Goal: Task Accomplishment & Management: Manage account settings

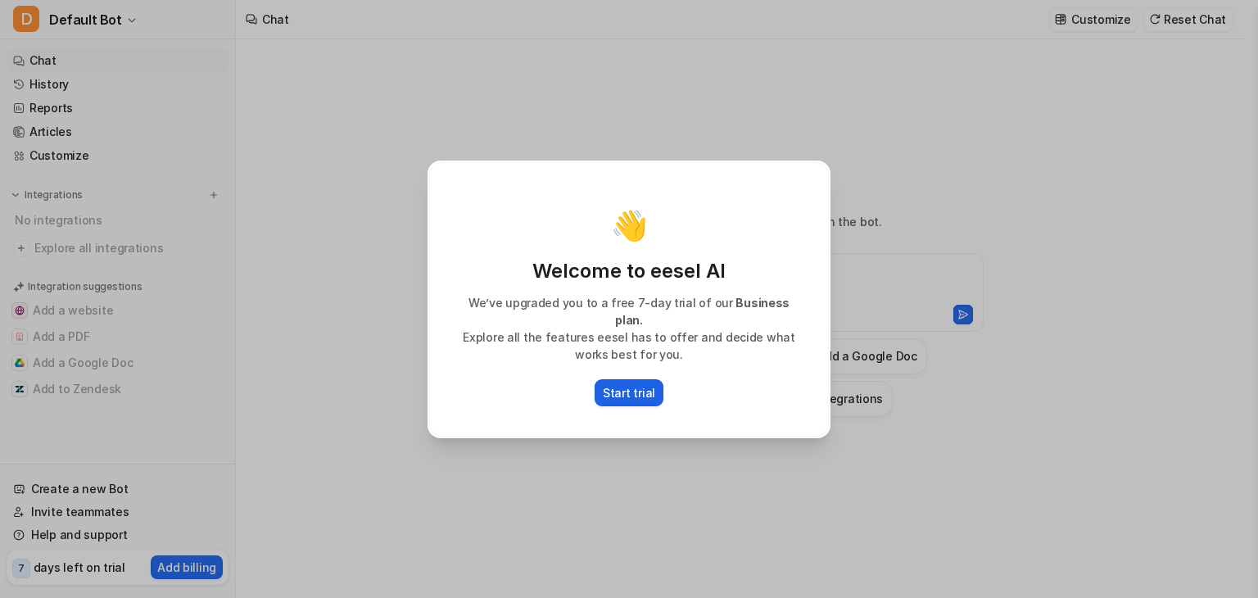
click at [611, 384] on p "Start trial" at bounding box center [629, 392] width 52 height 17
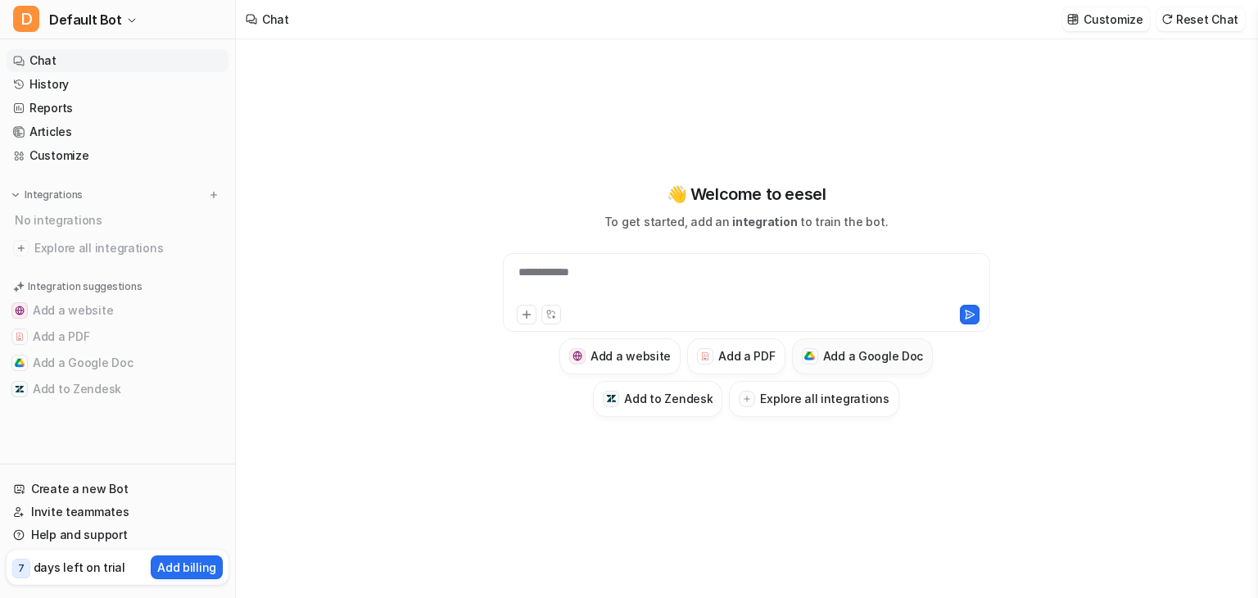
click at [827, 360] on h3 "Add a Google Doc" at bounding box center [873, 355] width 101 height 17
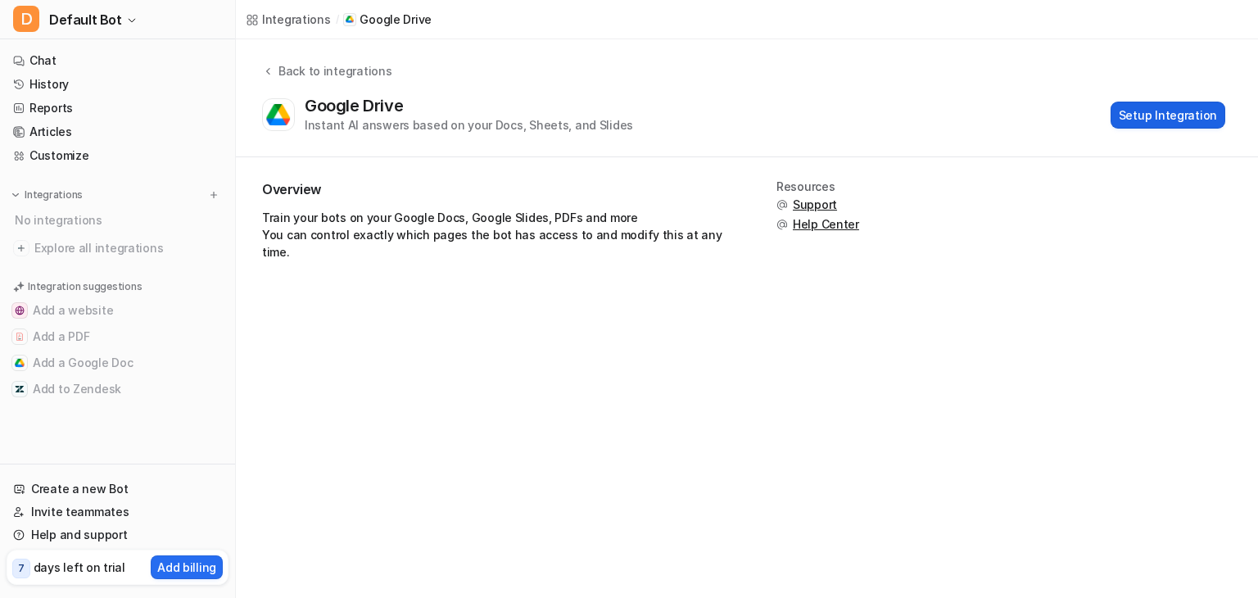
click at [1172, 118] on button "Setup Integration" at bounding box center [1168, 115] width 115 height 27
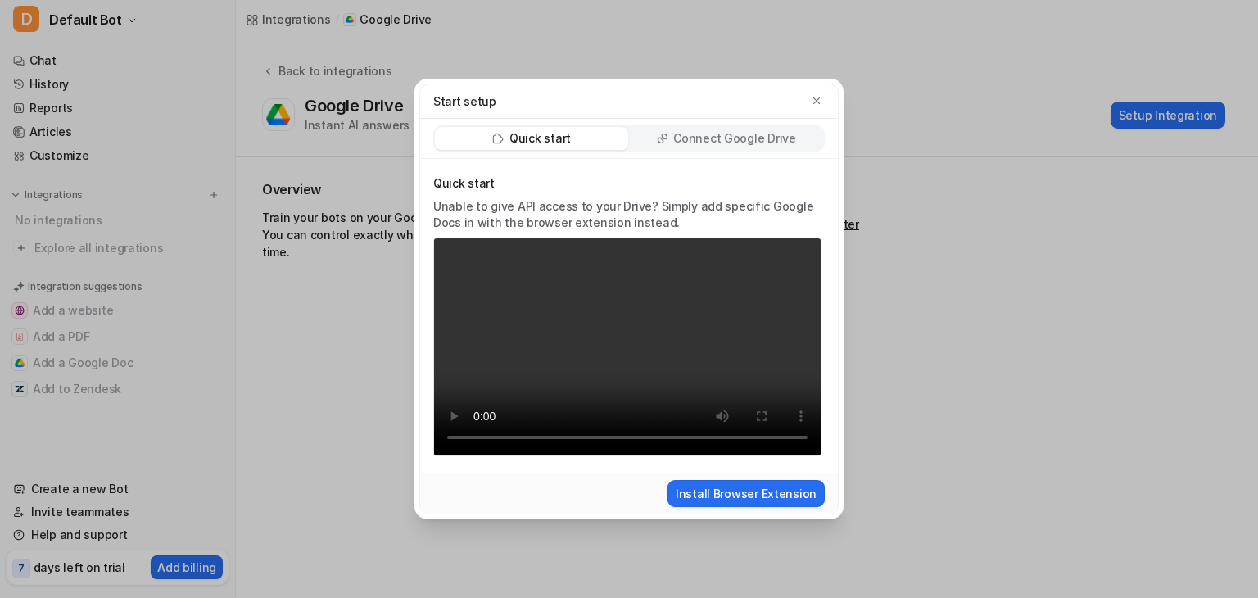
click at [660, 435] on video "Your browser does not support the video tag." at bounding box center [627, 347] width 388 height 219
click at [748, 143] on p "Connect Google Drive" at bounding box center [734, 138] width 122 height 16
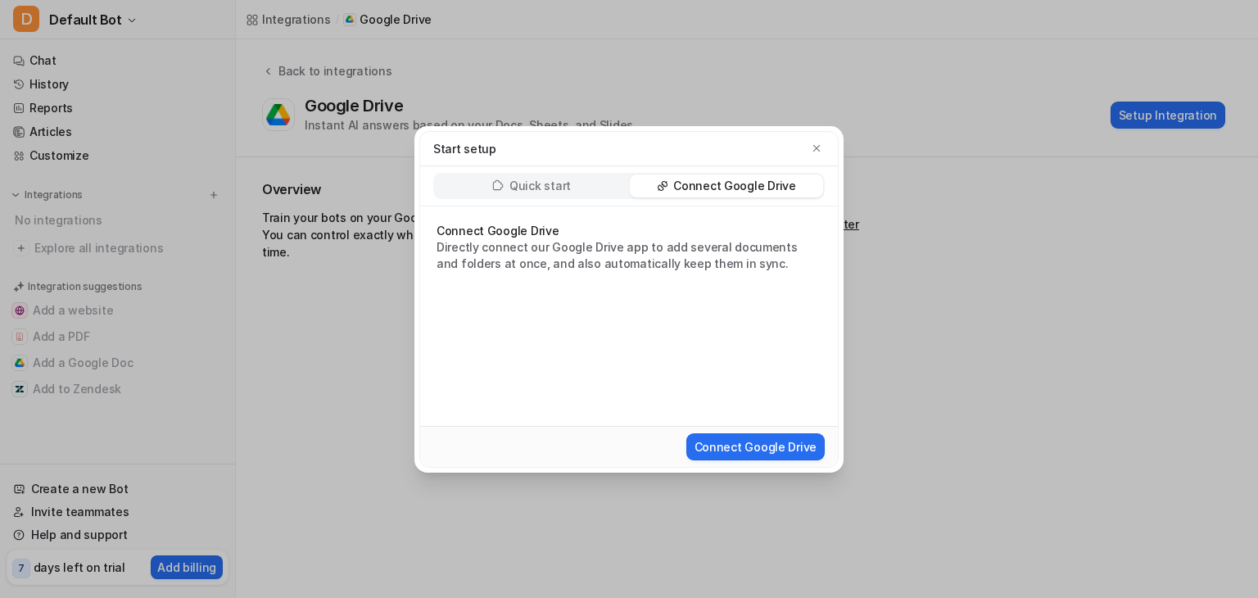
click at [587, 190] on div "Quick start" at bounding box center [531, 185] width 193 height 23
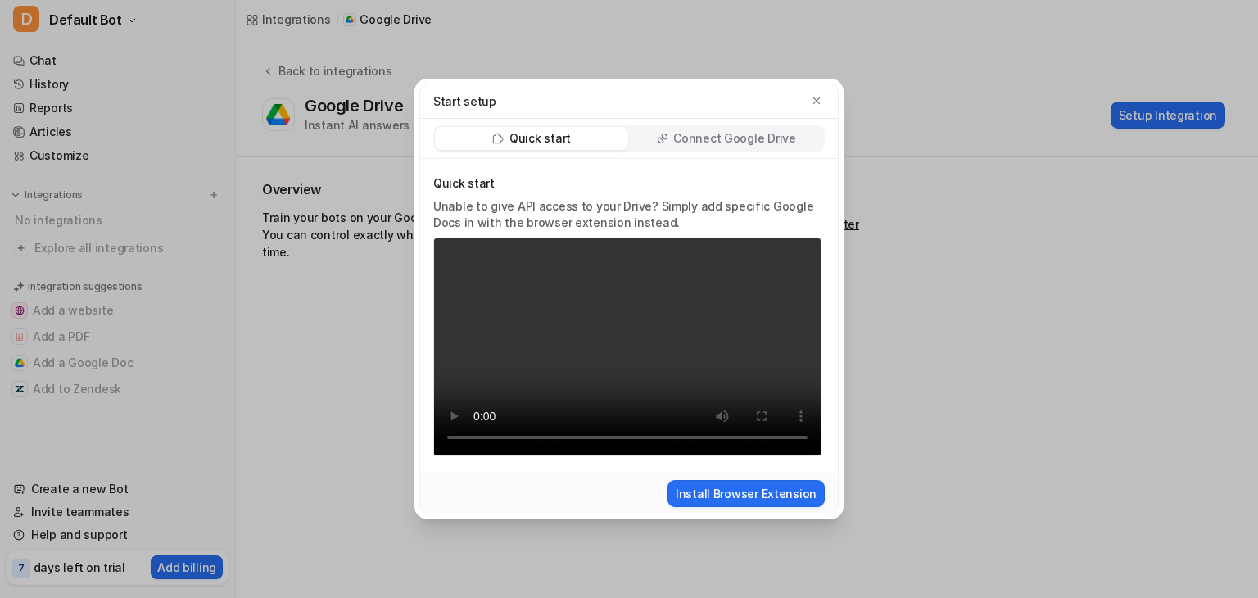
click at [782, 152] on div "Quick start Connect Google Drive" at bounding box center [629, 139] width 418 height 40
click at [756, 133] on p "Connect Google Drive" at bounding box center [734, 138] width 122 height 16
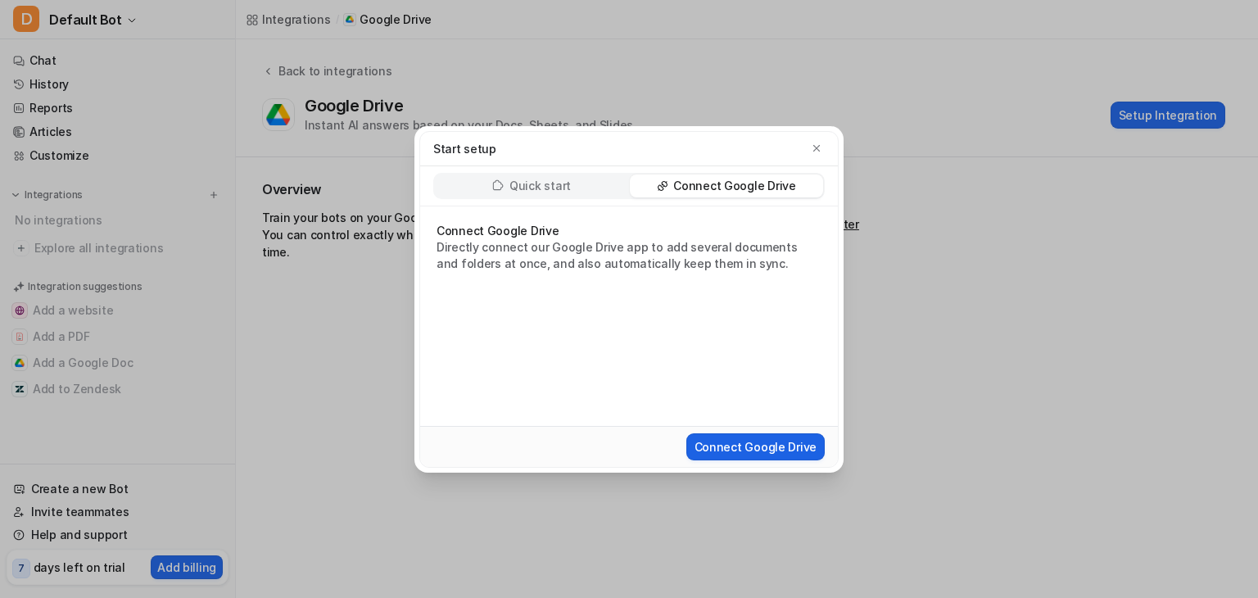
click at [744, 451] on button "Connect Google Drive" at bounding box center [756, 446] width 138 height 27
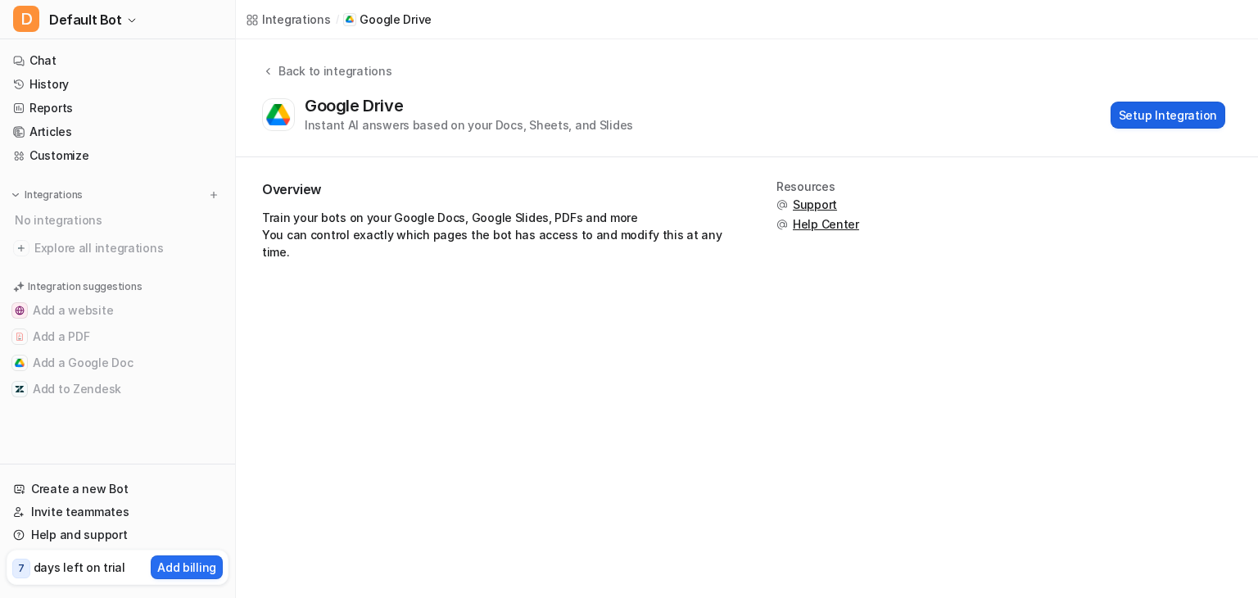
click at [1163, 125] on button "Setup Integration" at bounding box center [1168, 115] width 115 height 27
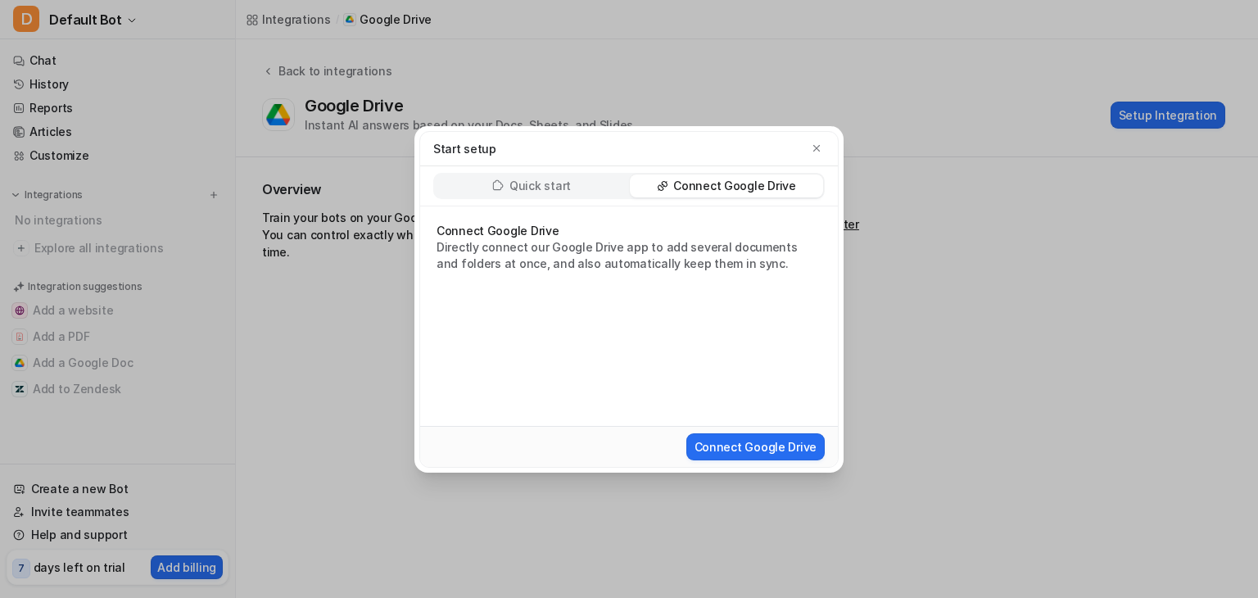
click at [578, 195] on div "Quick start" at bounding box center [531, 185] width 193 height 23
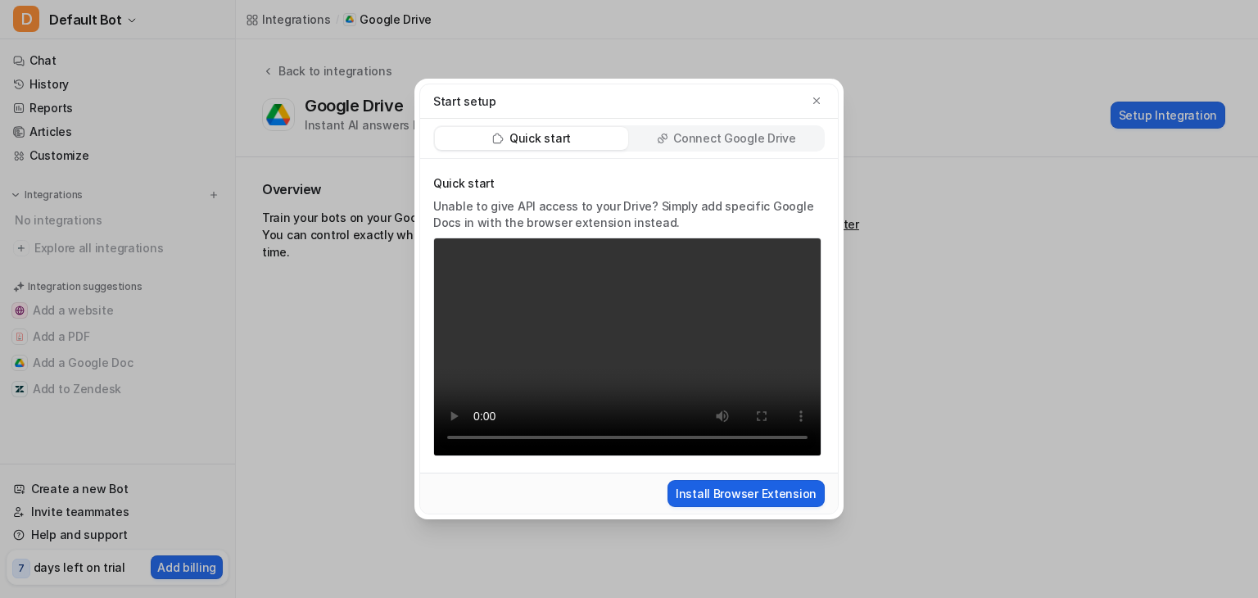
click at [736, 493] on button "Install Browser Extension" at bounding box center [746, 493] width 157 height 27
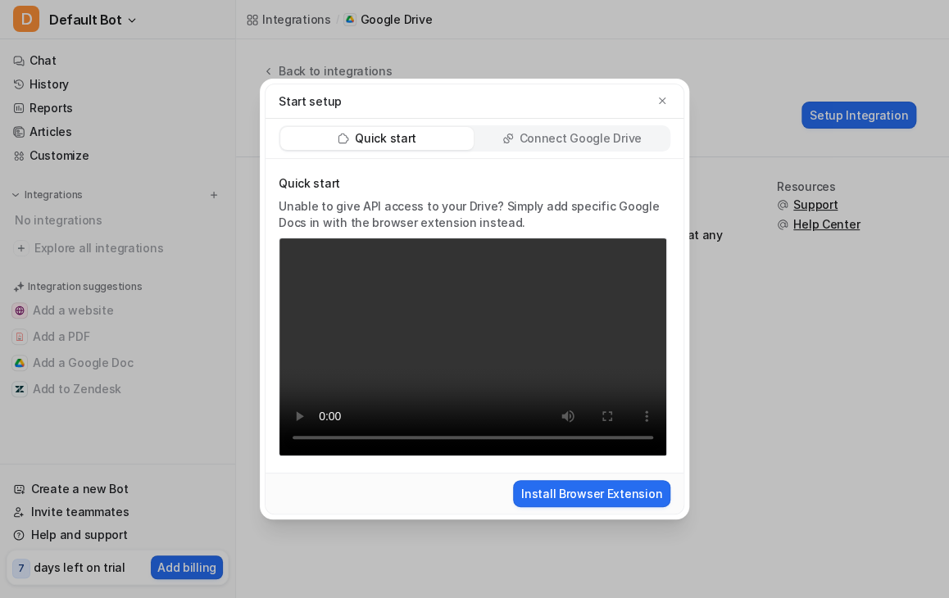
click at [691, 161] on div "Start setup Quick start Connect Google Drive Quick start Unable to give API acc…" at bounding box center [474, 299] width 455 height 598
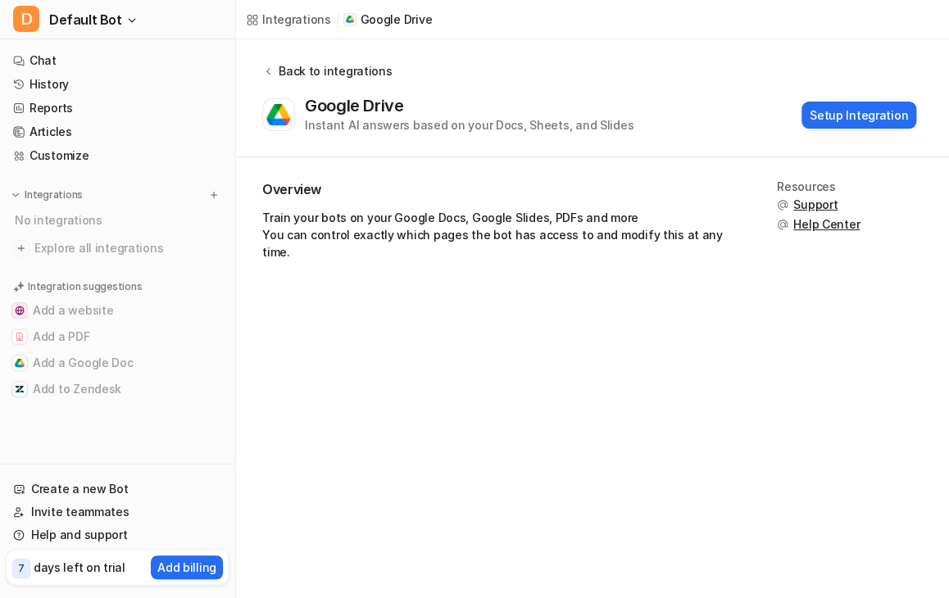
click at [296, 75] on div "Back to integrations" at bounding box center [333, 70] width 118 height 17
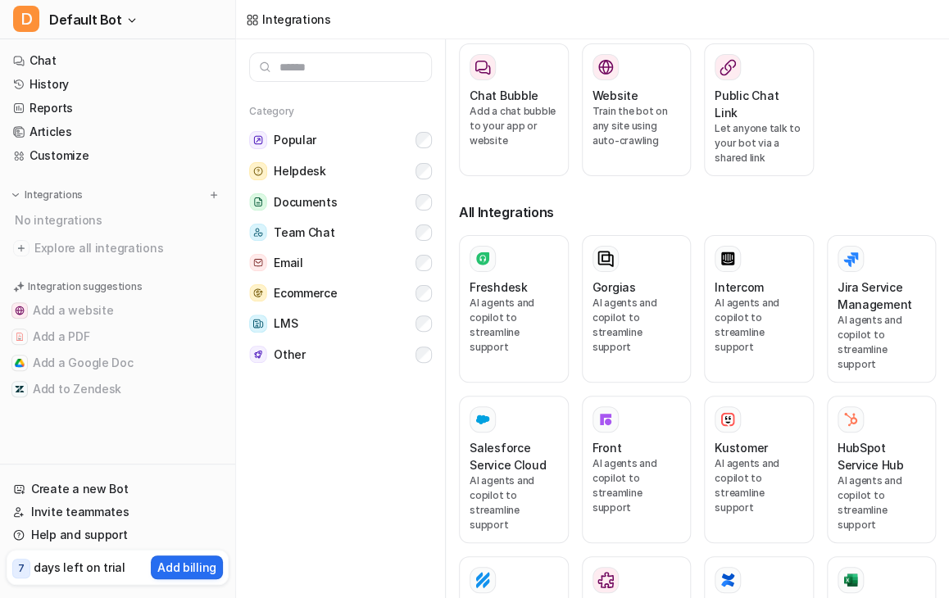
scroll to position [172, 0]
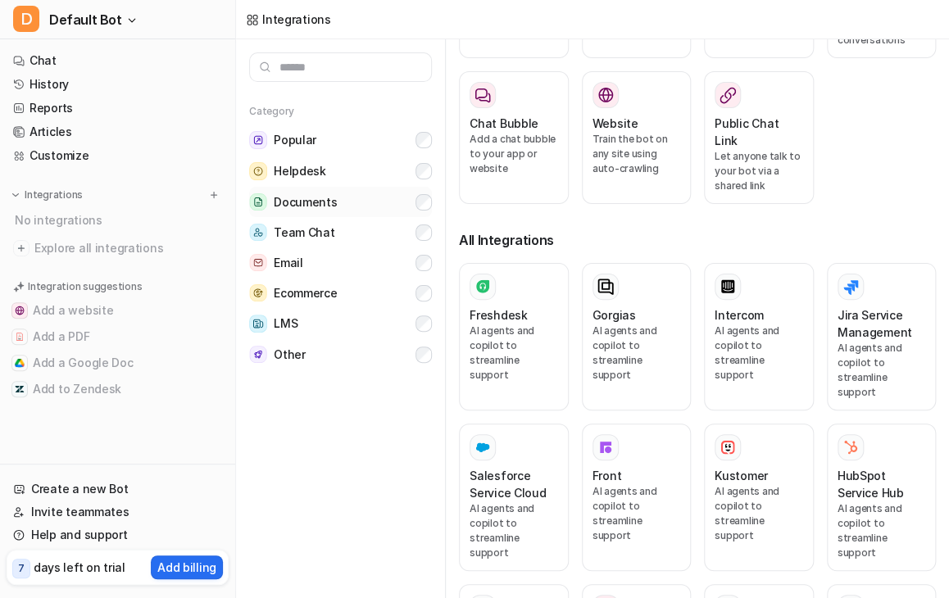
click at [362, 191] on button "Documents" at bounding box center [340, 202] width 183 height 30
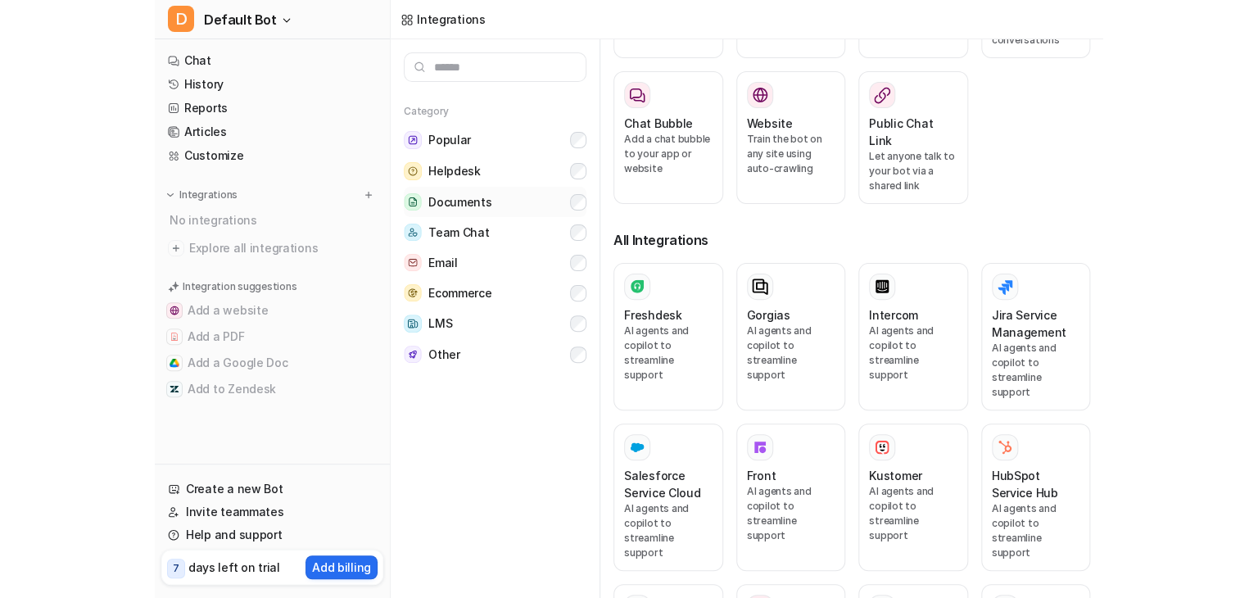
scroll to position [0, 0]
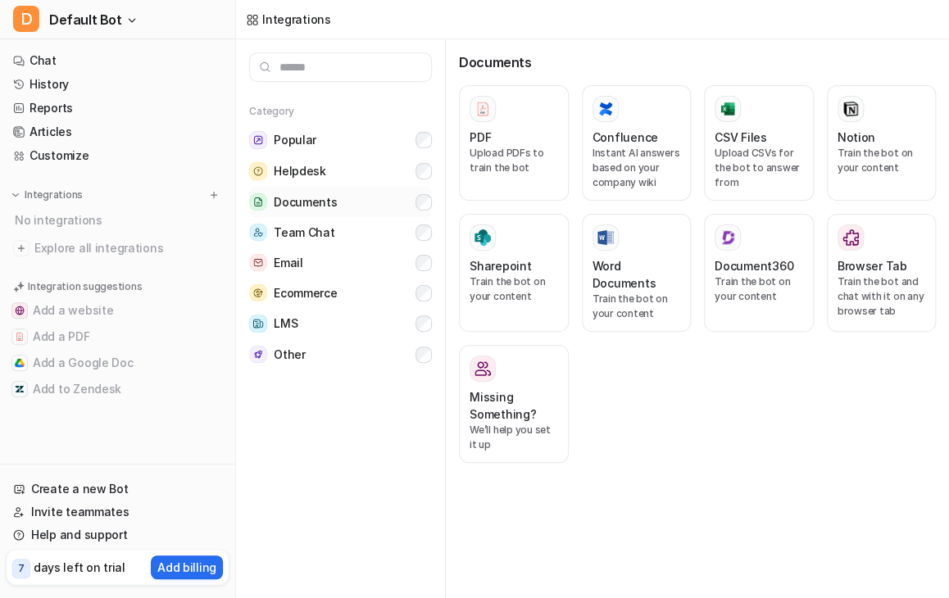
click at [380, 215] on button "Documents" at bounding box center [340, 202] width 183 height 30
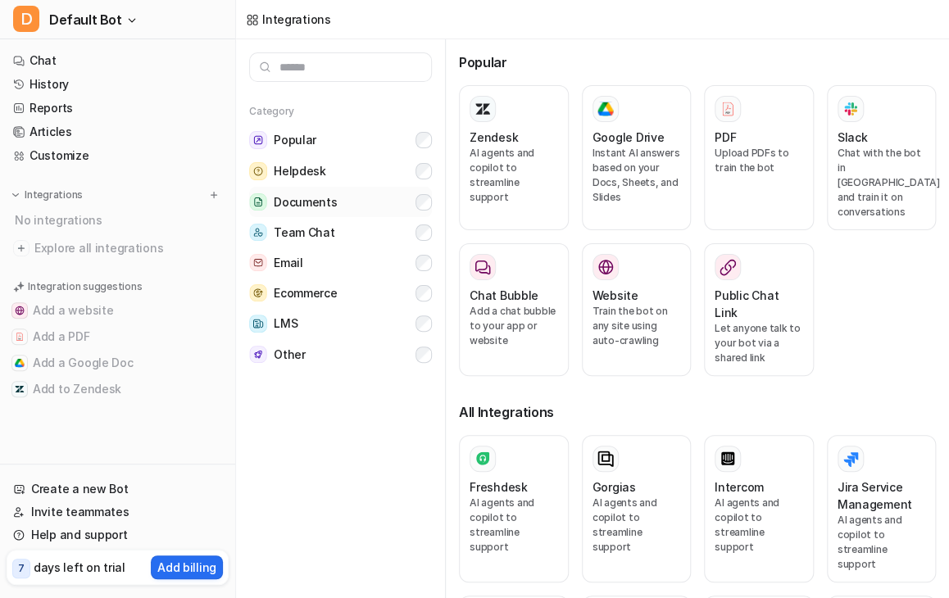
click at [366, 190] on button "Documents" at bounding box center [340, 202] width 183 height 30
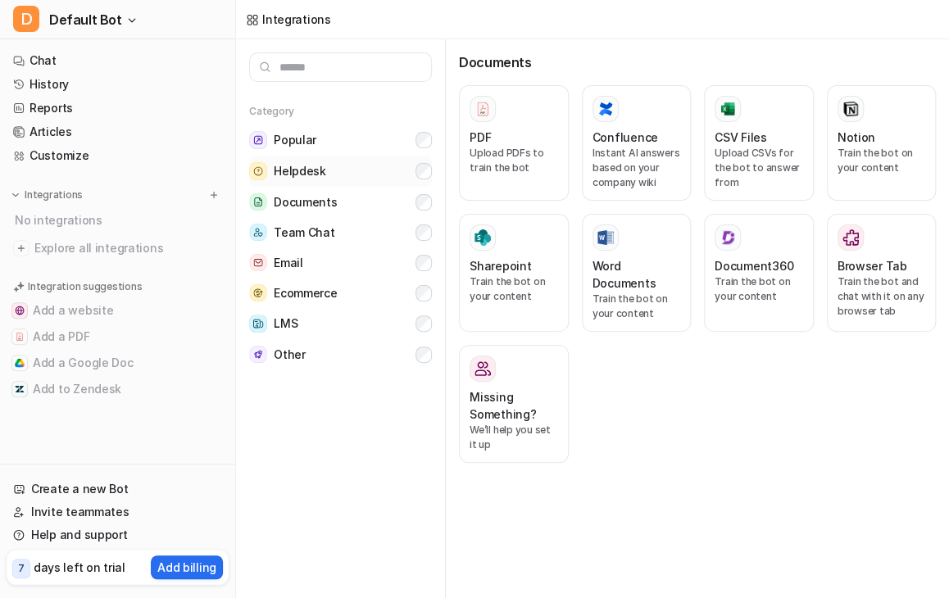
click at [365, 184] on button "Helpdesk" at bounding box center [340, 171] width 183 height 31
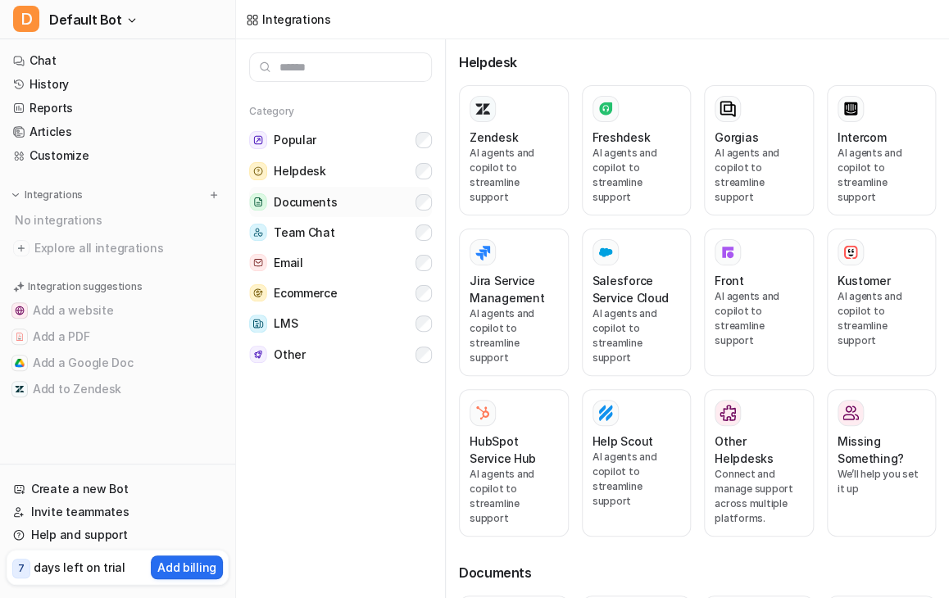
click at [368, 201] on button "Documents" at bounding box center [340, 202] width 183 height 30
click at [377, 179] on button "Helpdesk" at bounding box center [340, 171] width 183 height 31
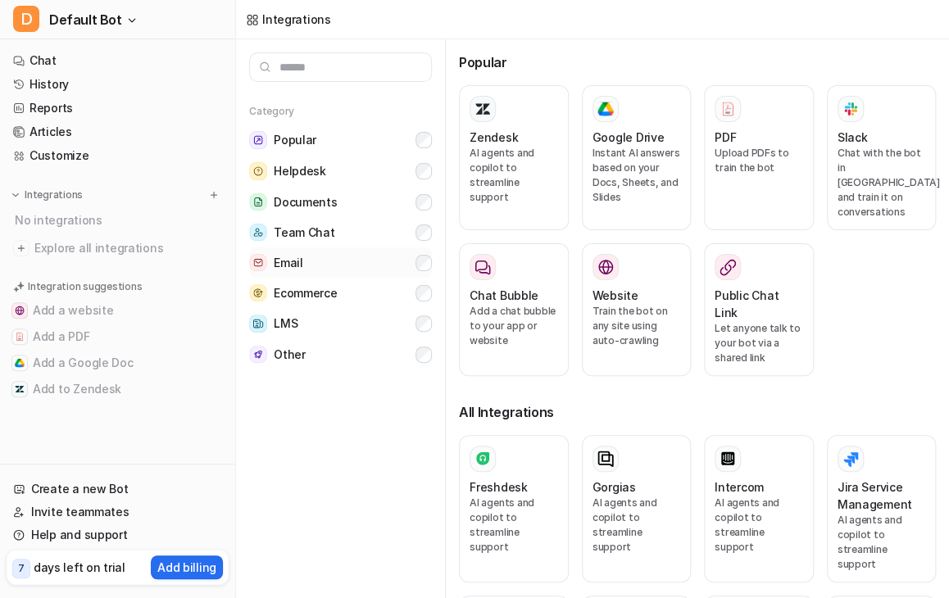
click at [369, 270] on button "Email" at bounding box center [340, 262] width 183 height 30
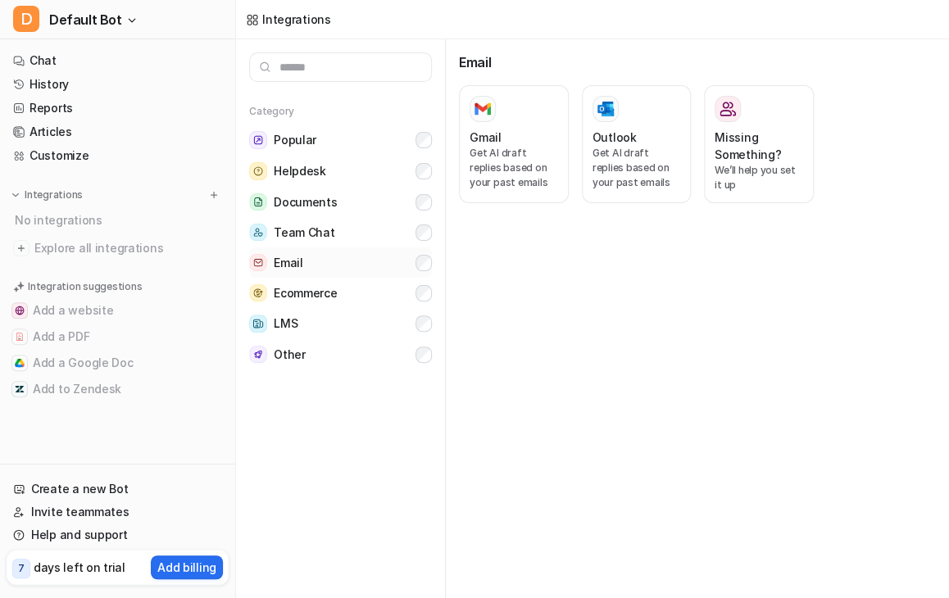
click at [369, 270] on button "Email" at bounding box center [340, 262] width 183 height 30
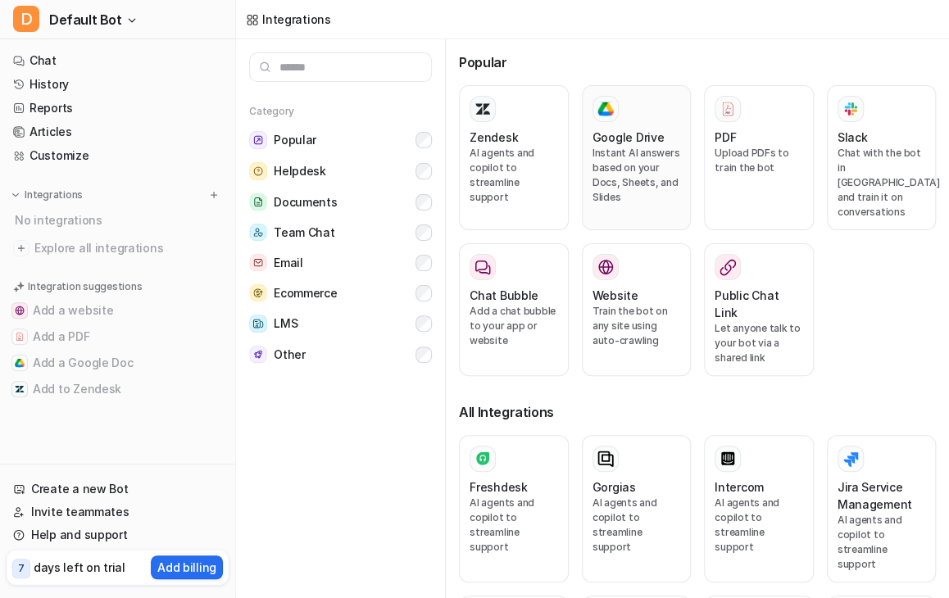
click at [659, 107] on div at bounding box center [636, 109] width 88 height 26
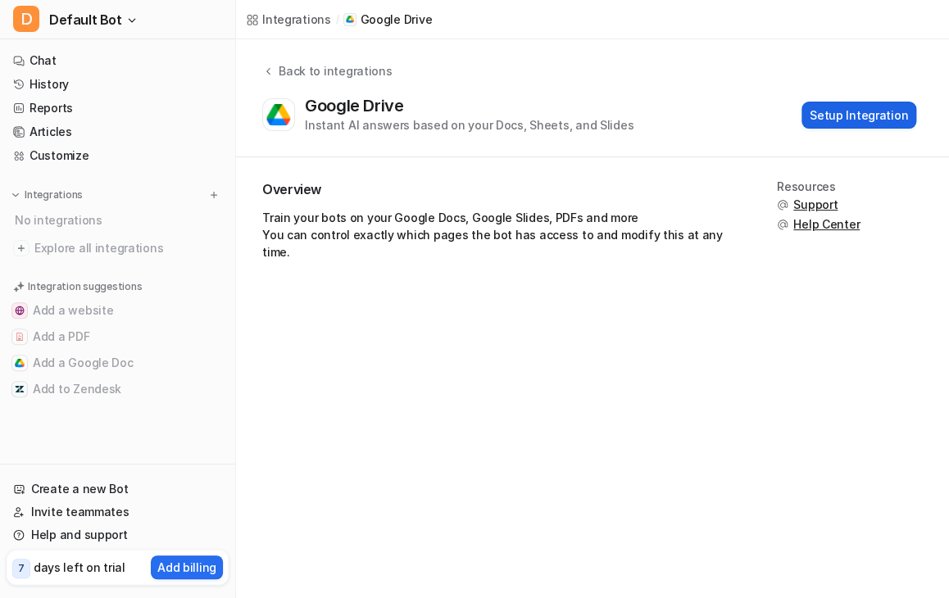
click at [845, 119] on button "Setup Integration" at bounding box center [858, 115] width 115 height 27
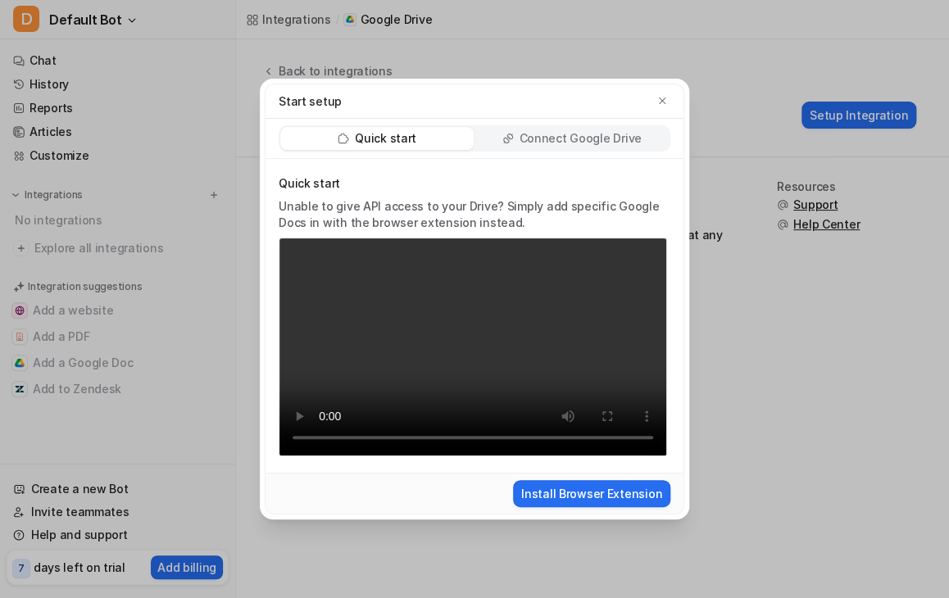
click at [564, 347] on video "Your browser does not support the video tag." at bounding box center [473, 347] width 388 height 219
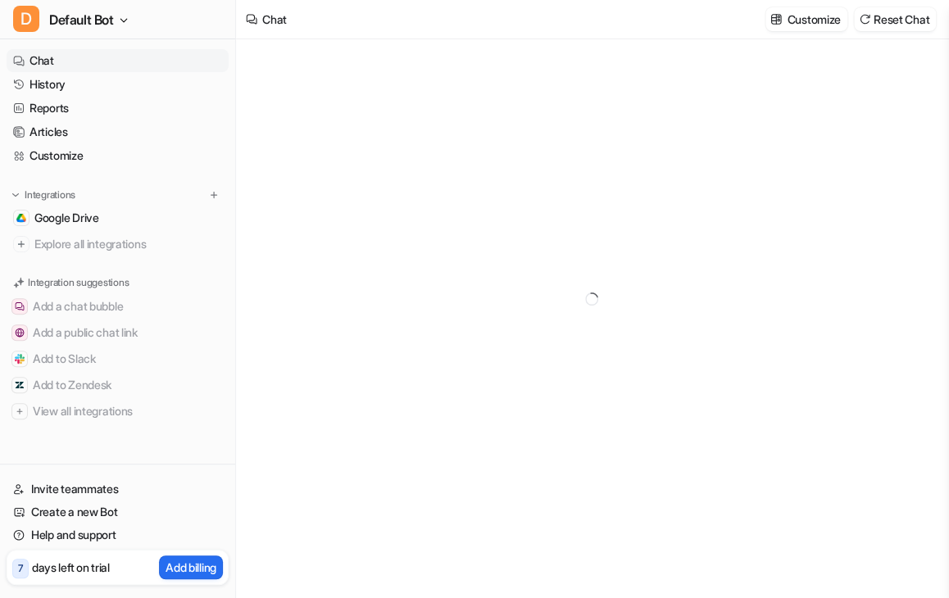
type textarea "**********"
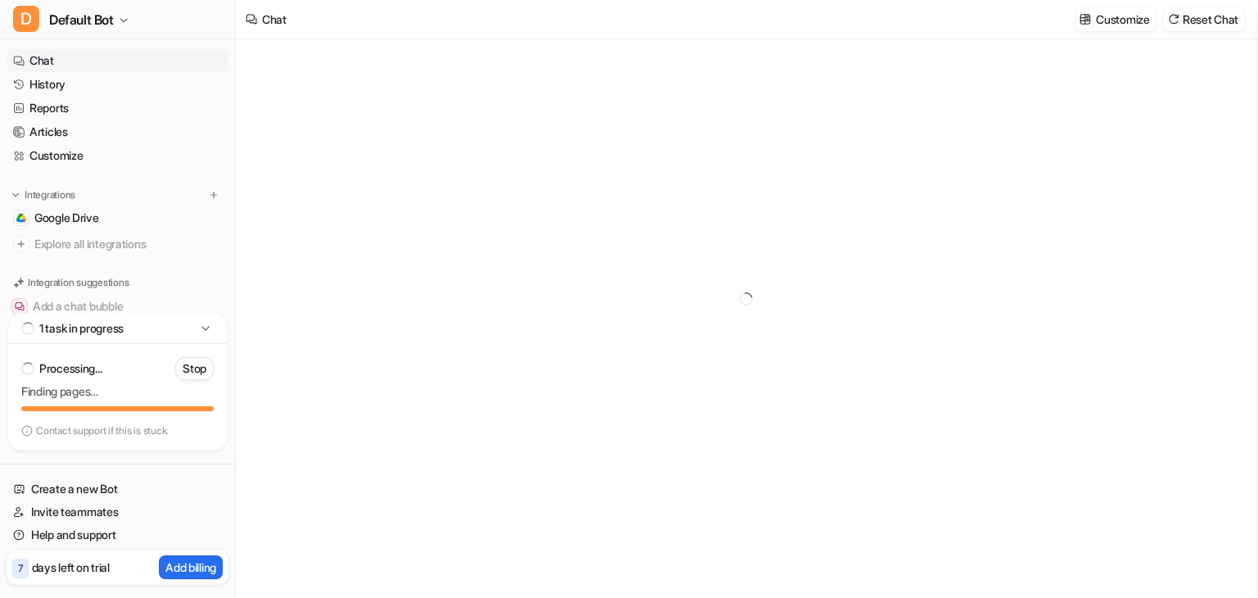
type textarea "**********"
click at [93, 574] on p "days left on trial" at bounding box center [71, 567] width 78 height 17
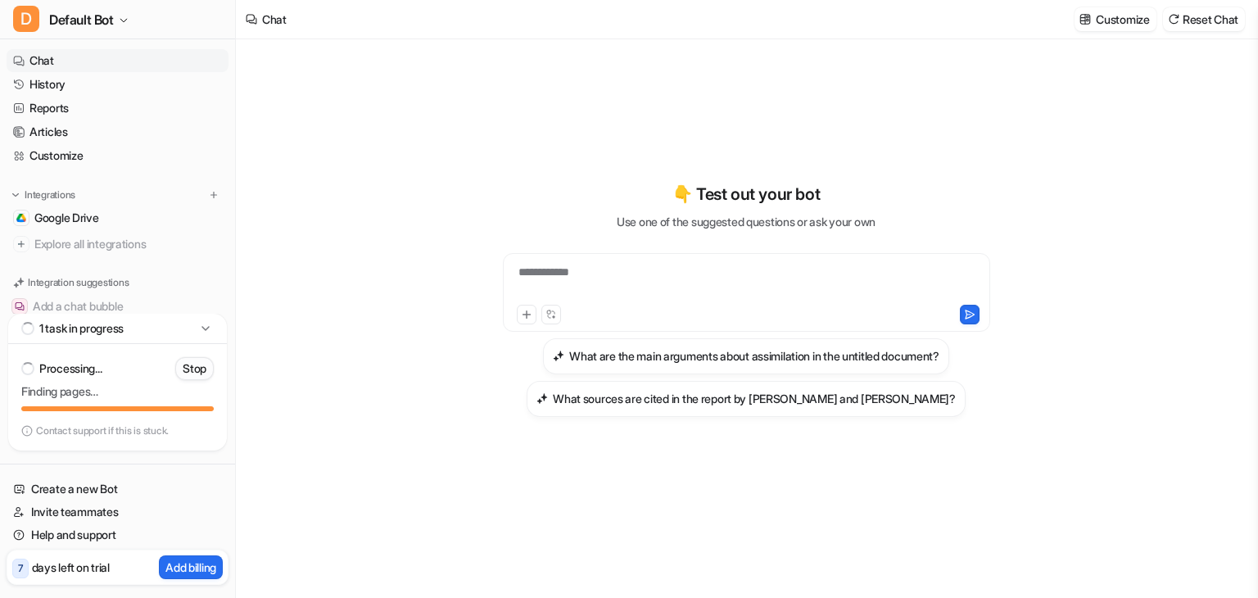
click at [187, 371] on p "Stop" at bounding box center [195, 368] width 24 height 16
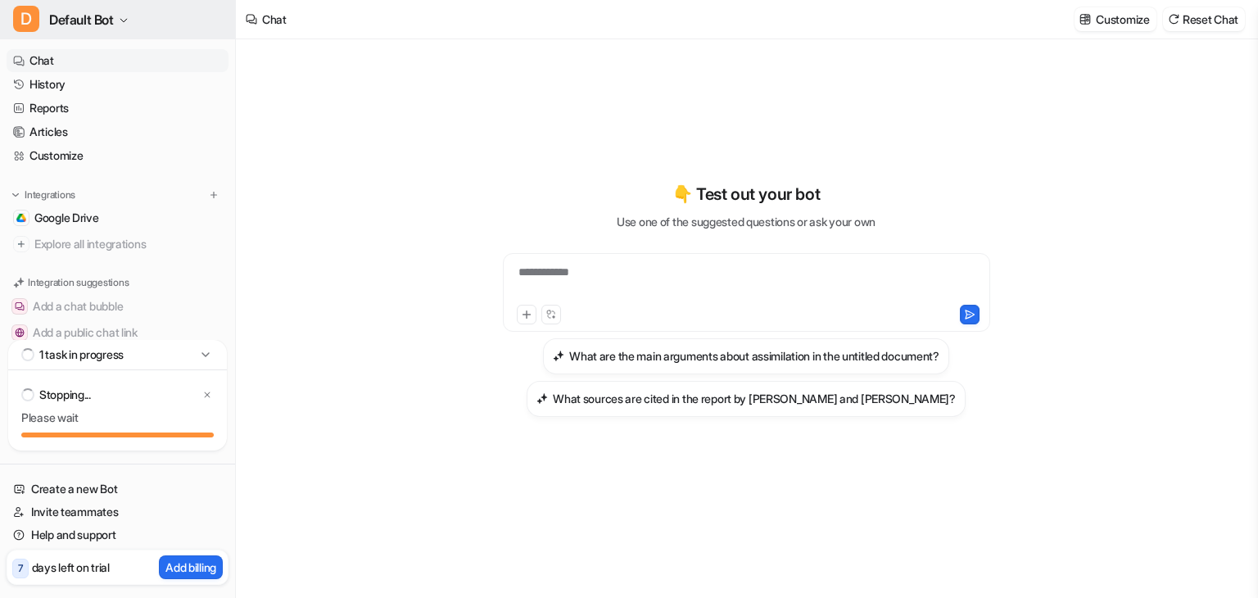
click at [157, 18] on button "D Default Bot" at bounding box center [117, 19] width 235 height 39
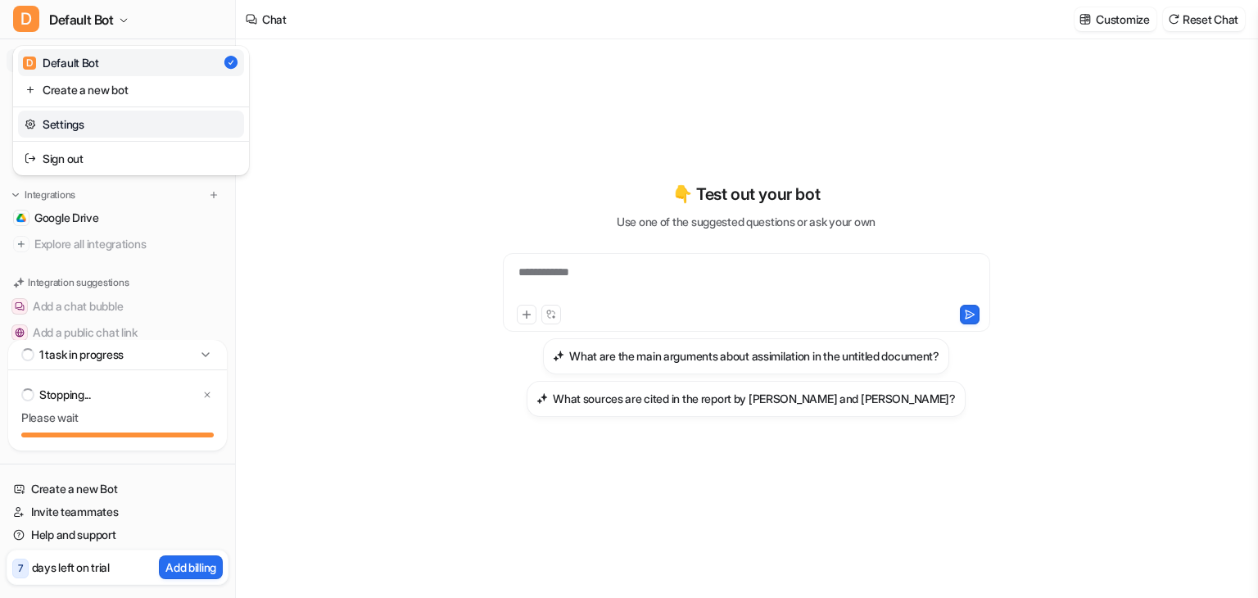
click at [111, 132] on link "Settings" at bounding box center [131, 124] width 226 height 27
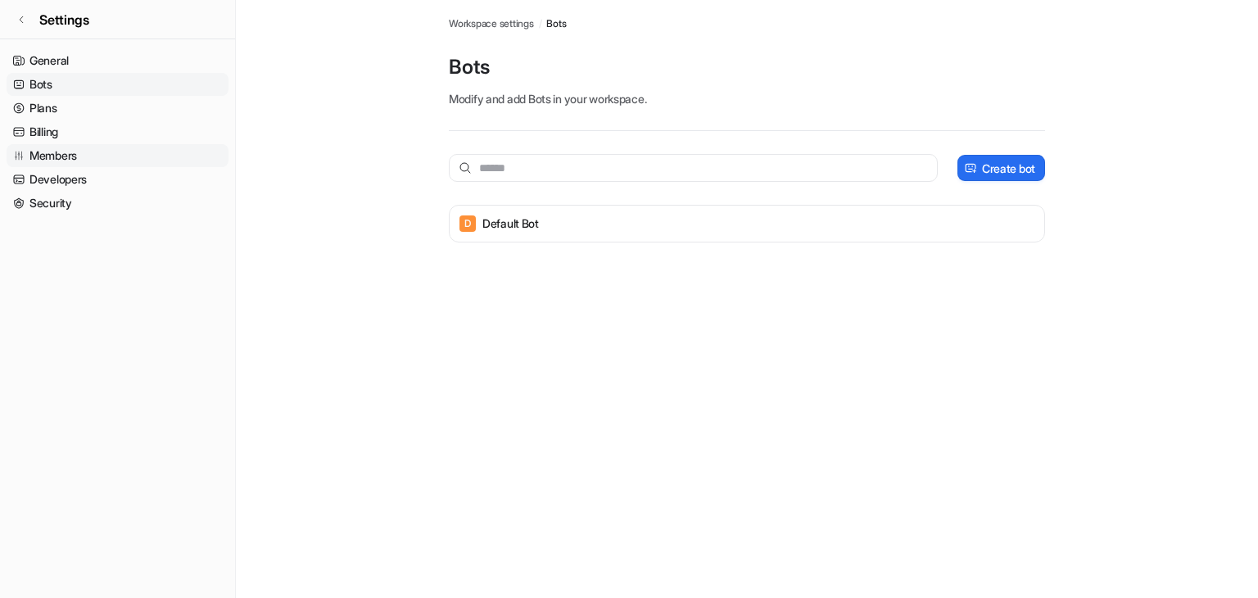
click at [102, 146] on link "Members" at bounding box center [118, 155] width 222 height 23
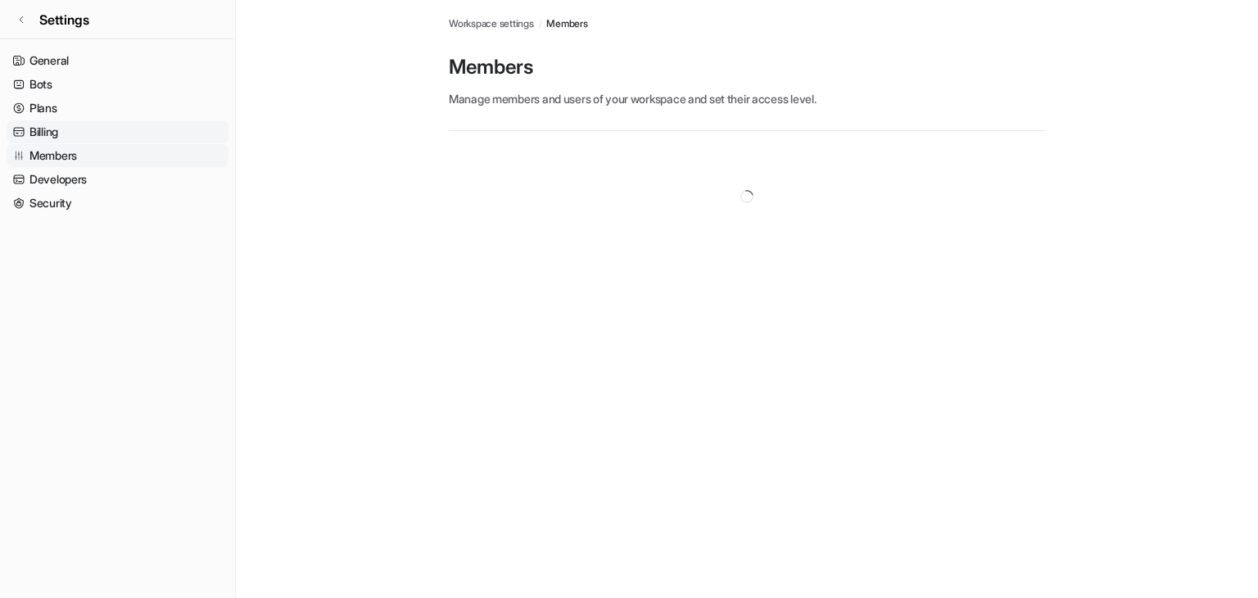
click at [104, 139] on link "Billing" at bounding box center [118, 131] width 222 height 23
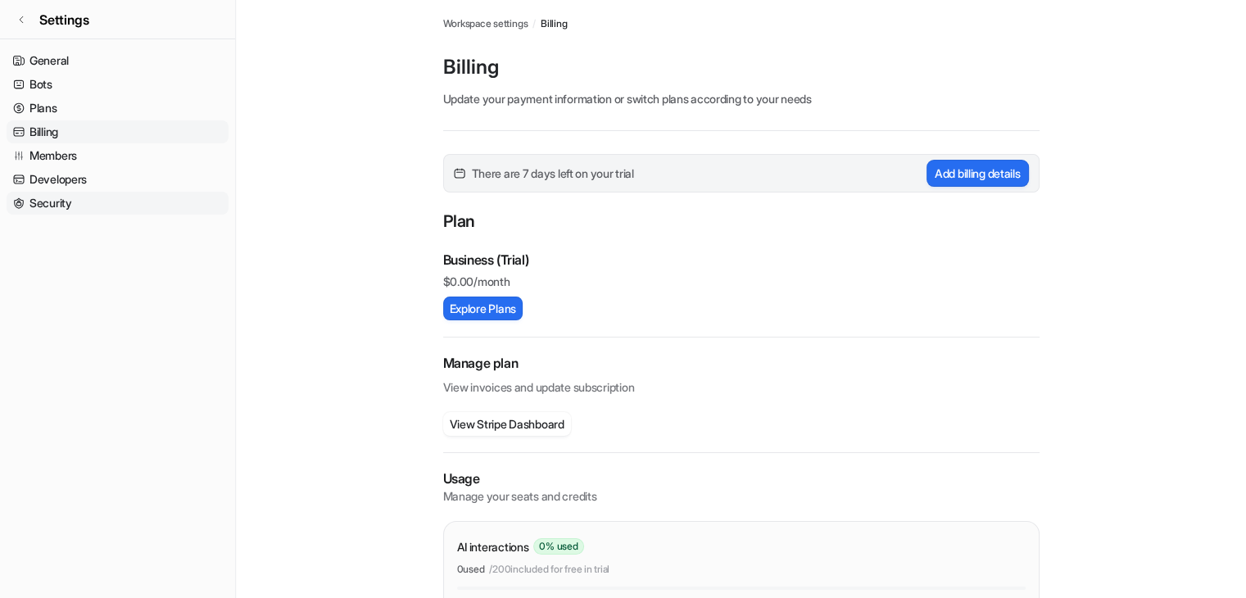
click at [43, 203] on link "Security" at bounding box center [118, 203] width 222 height 23
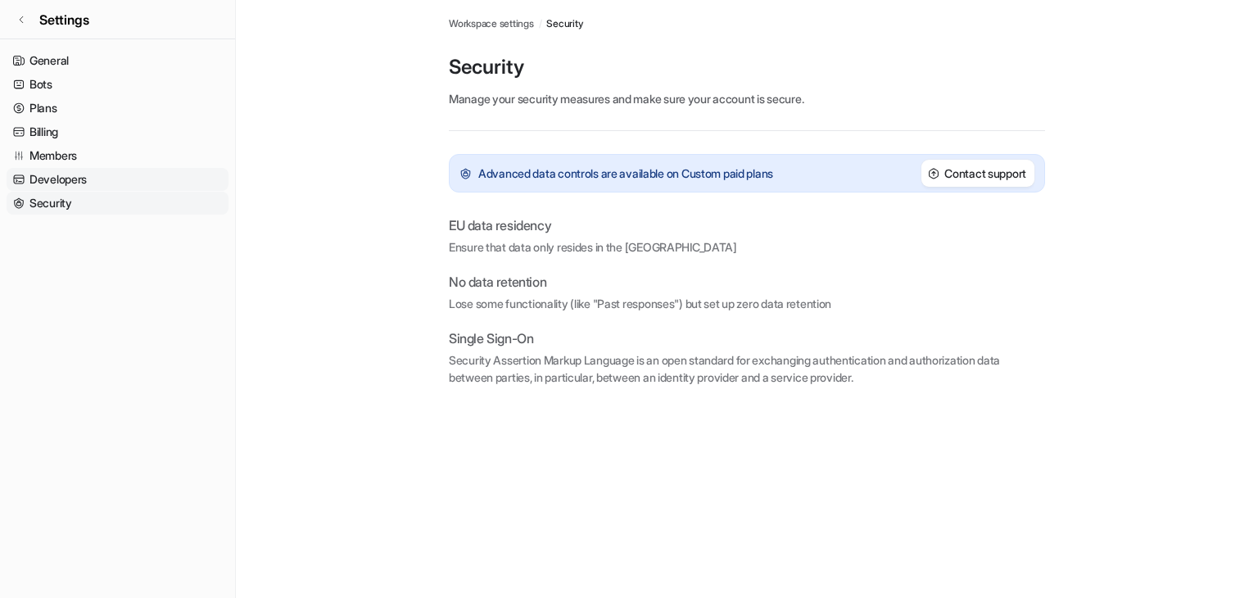
click at [51, 184] on link "Developers" at bounding box center [118, 179] width 222 height 23
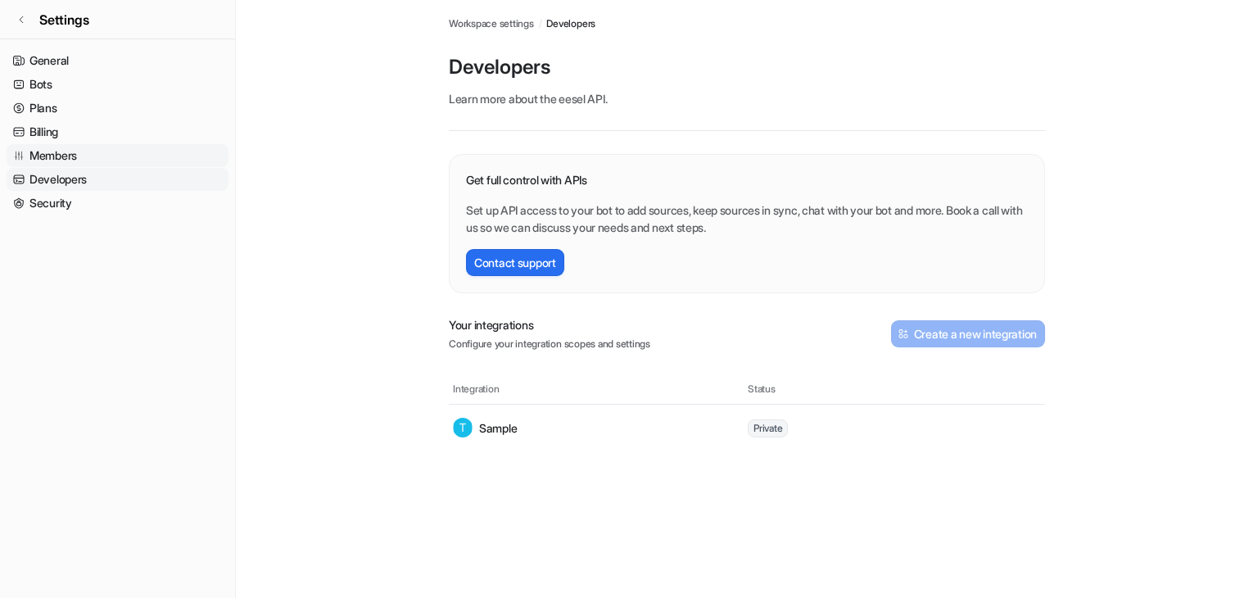
click at [88, 155] on link "Members" at bounding box center [118, 155] width 222 height 23
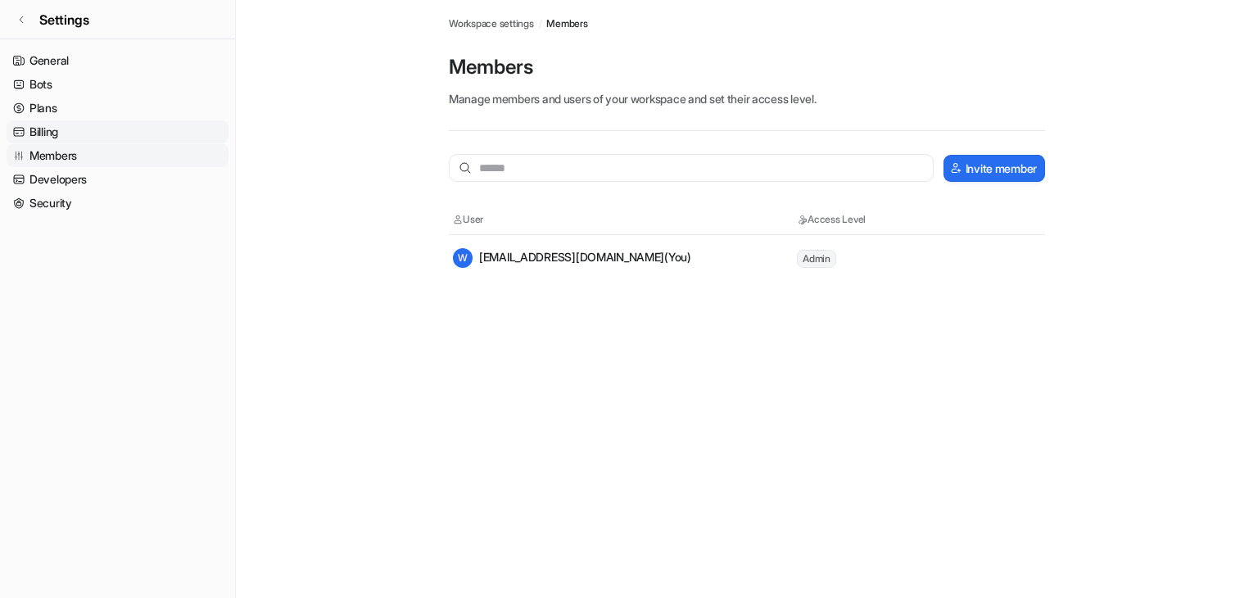
click at [102, 132] on link "Billing" at bounding box center [118, 131] width 222 height 23
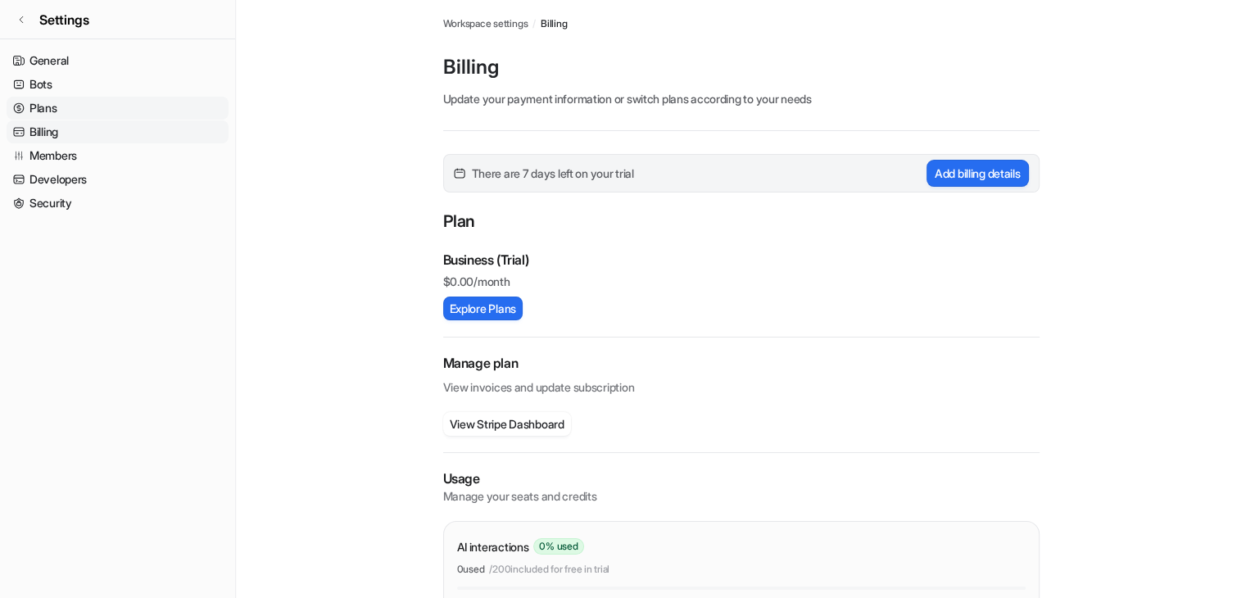
click at [113, 100] on link "Plans" at bounding box center [118, 108] width 222 height 23
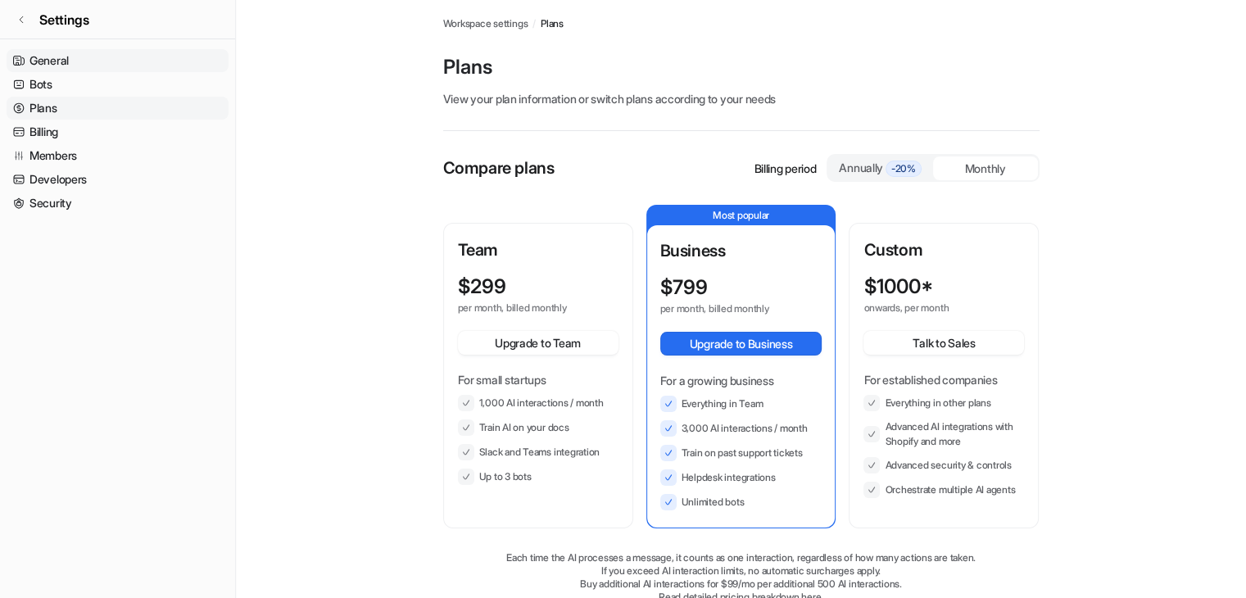
click at [122, 71] on link "General" at bounding box center [118, 60] width 222 height 23
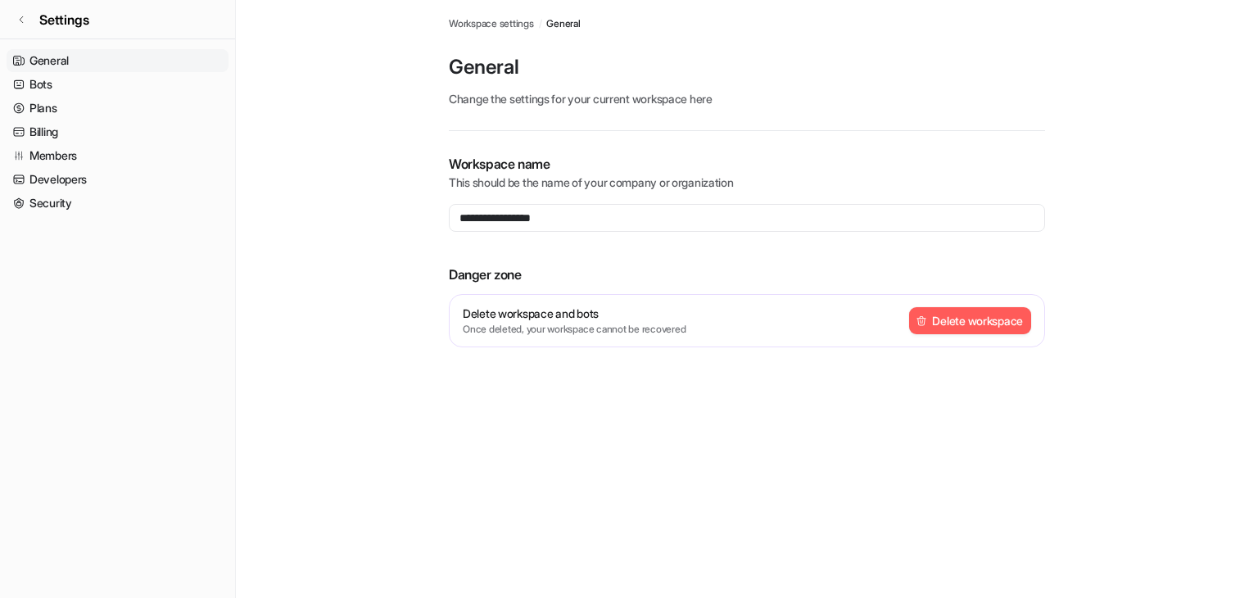
click at [135, 43] on nav "General Bots Plans Billing Members Developers Security" at bounding box center [117, 317] width 235 height 549
click at [133, 160] on link "Members" at bounding box center [118, 155] width 222 height 23
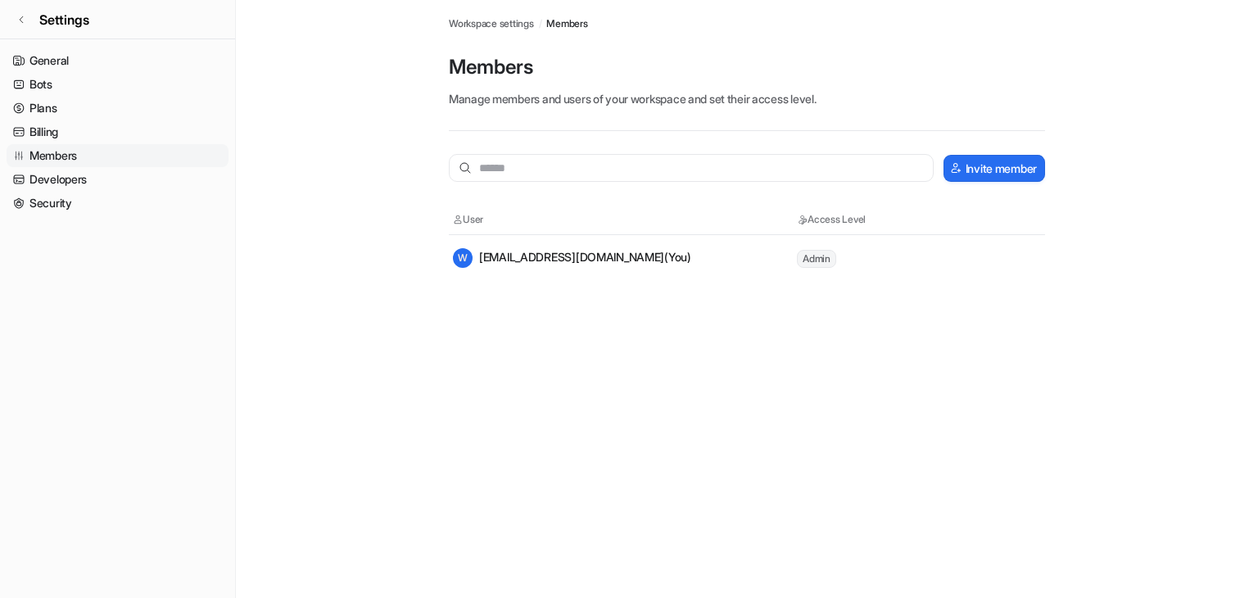
drag, startPoint x: 906, startPoint y: 279, endPoint x: 813, endPoint y: 264, distance: 94.6
click at [816, 261] on span "Admin" at bounding box center [816, 259] width 39 height 18
click at [61, 190] on link "Developers" at bounding box center [118, 179] width 222 height 23
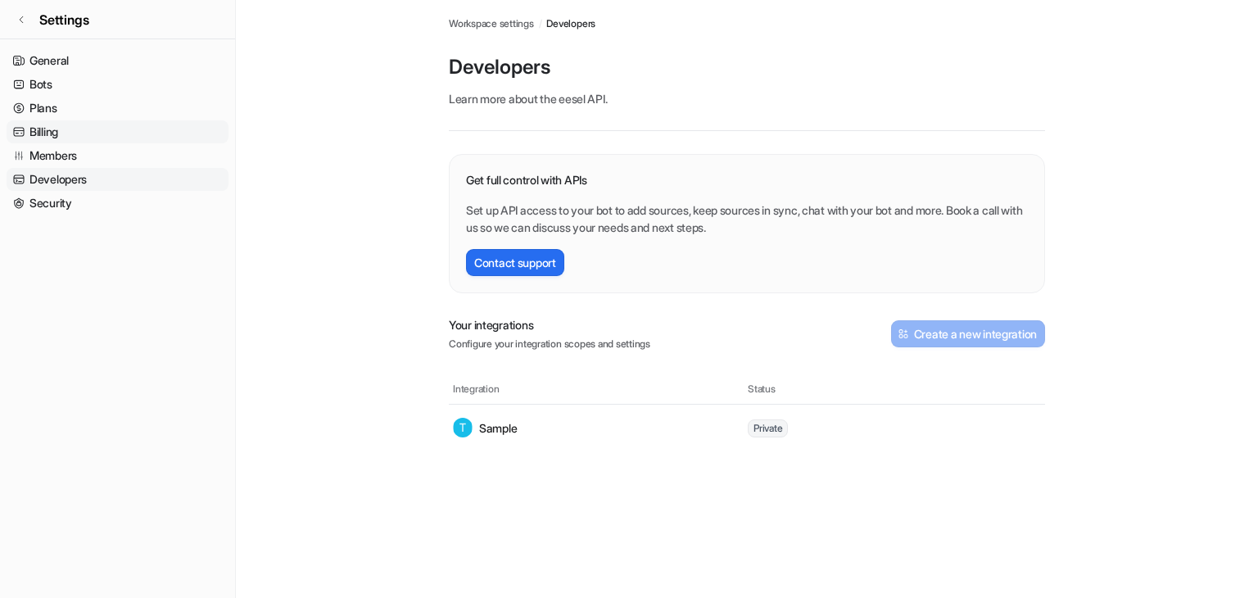
click at [125, 134] on link "Billing" at bounding box center [118, 131] width 222 height 23
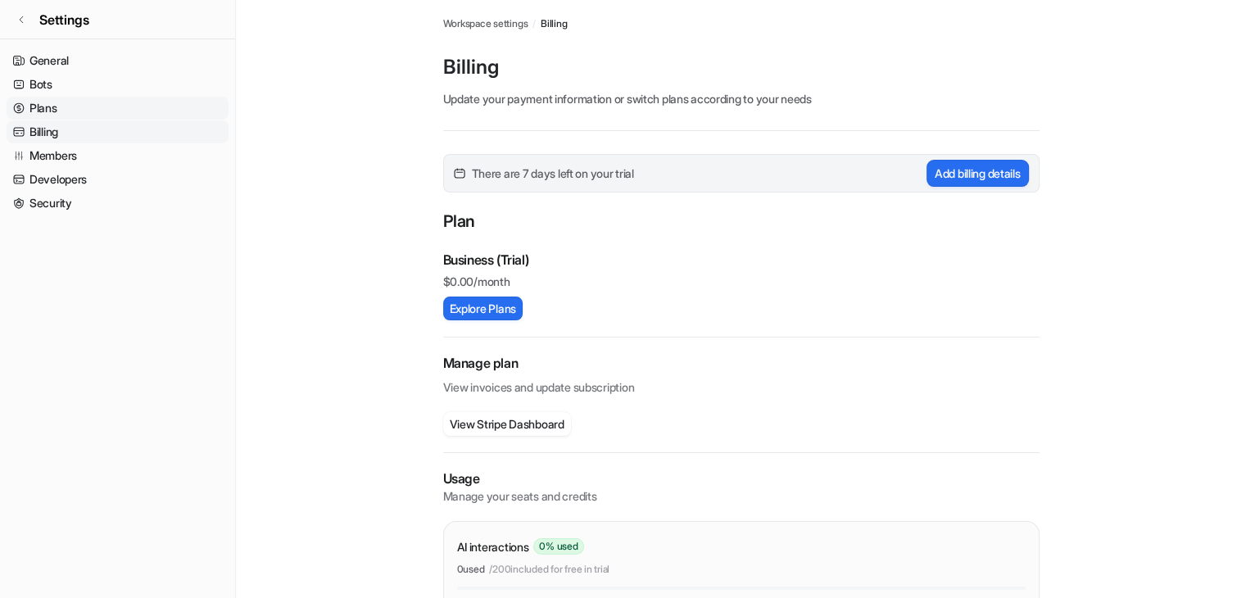
click at [133, 113] on link "Plans" at bounding box center [118, 108] width 222 height 23
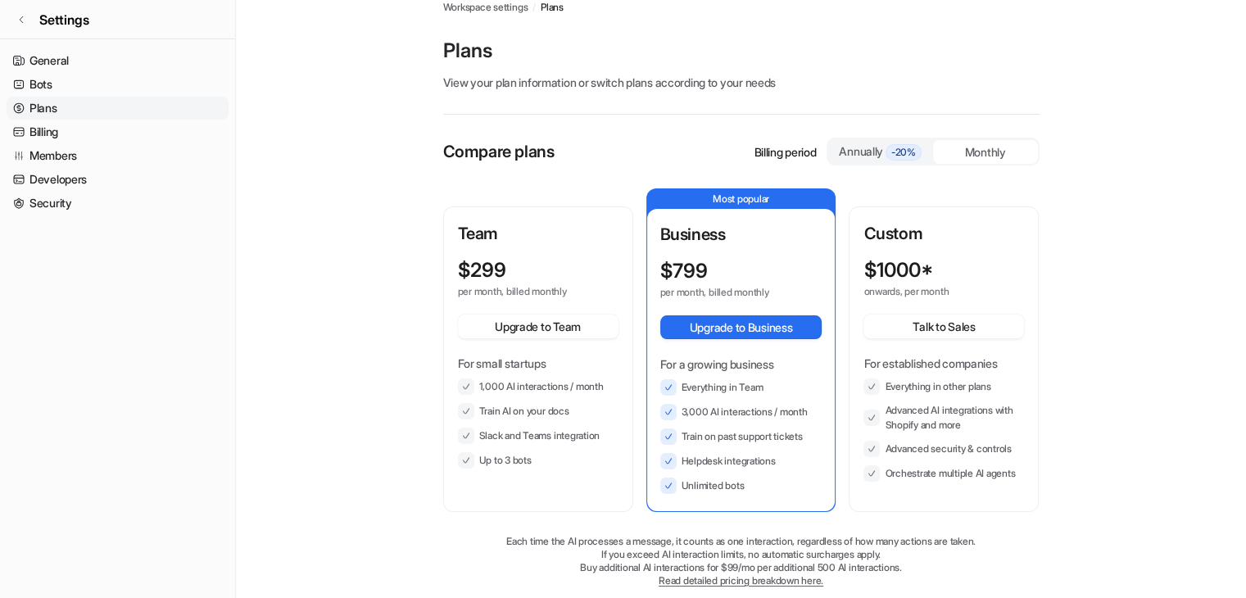
scroll to position [38, 0]
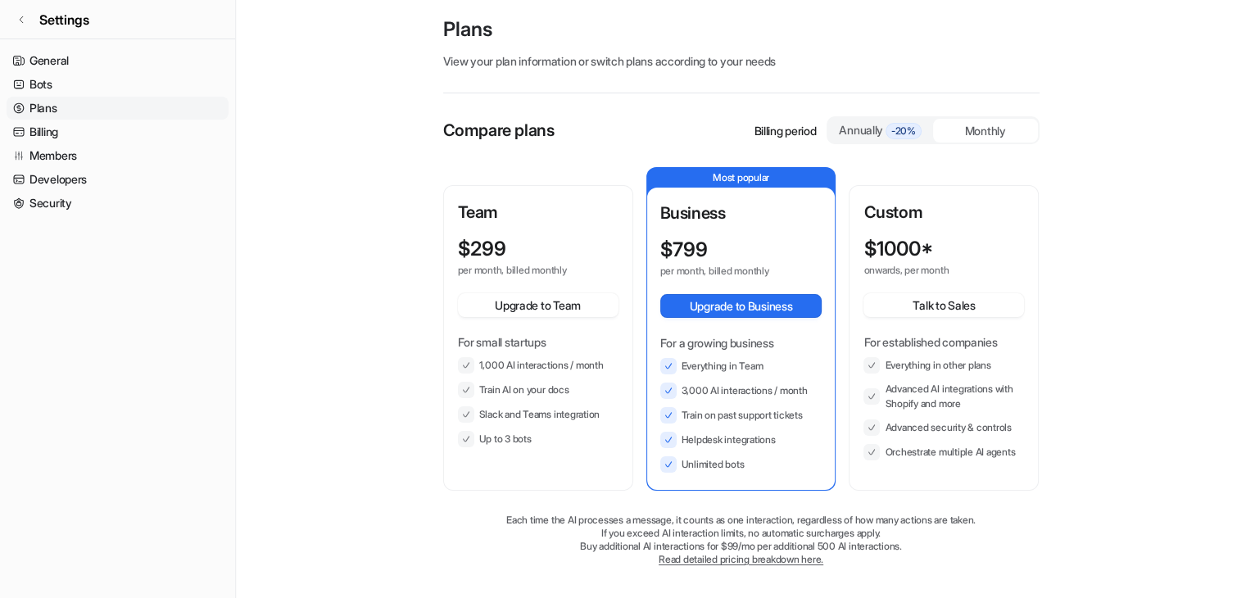
drag, startPoint x: 499, startPoint y: 263, endPoint x: 439, endPoint y: 221, distance: 73.0
click at [439, 221] on div "Workspace settings / Plans Plans View your plan information or switch plans acc…" at bounding box center [741, 280] width 623 height 637
click at [34, 84] on link "Bots" at bounding box center [118, 84] width 222 height 23
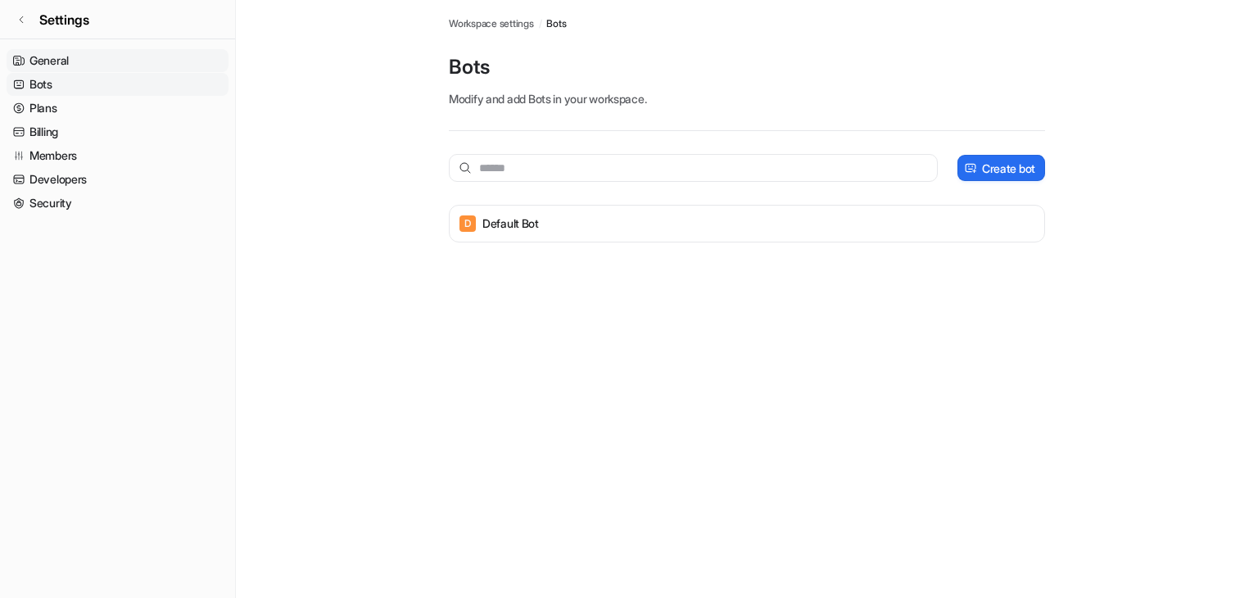
click at [55, 62] on link "General" at bounding box center [118, 60] width 222 height 23
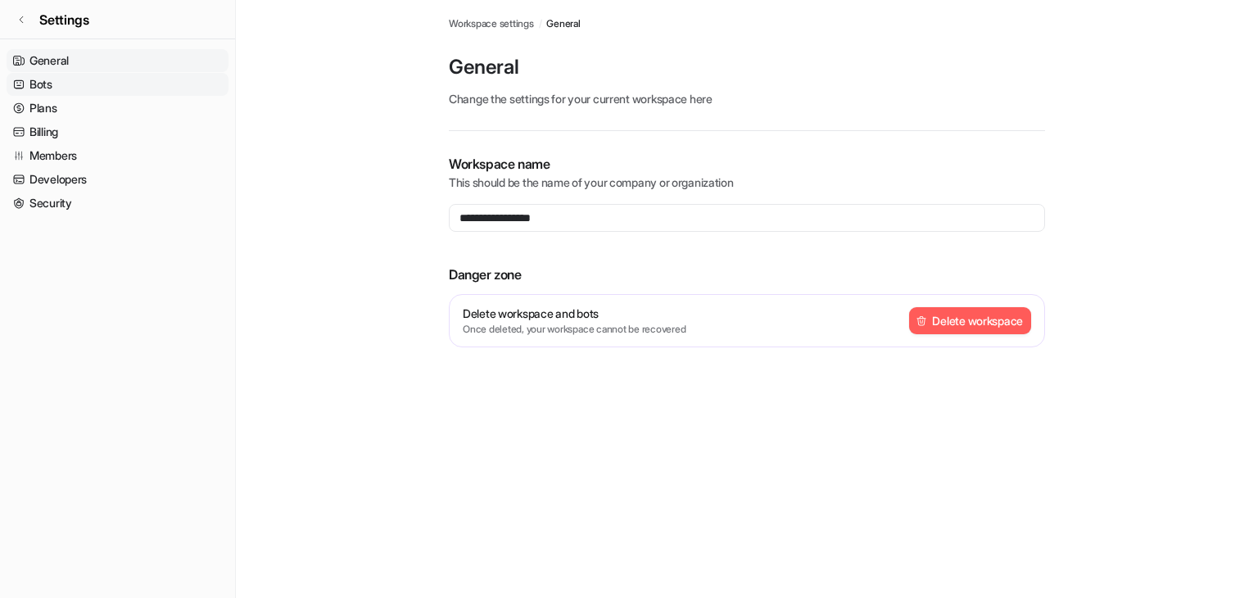
click at [69, 85] on link "Bots" at bounding box center [118, 84] width 222 height 23
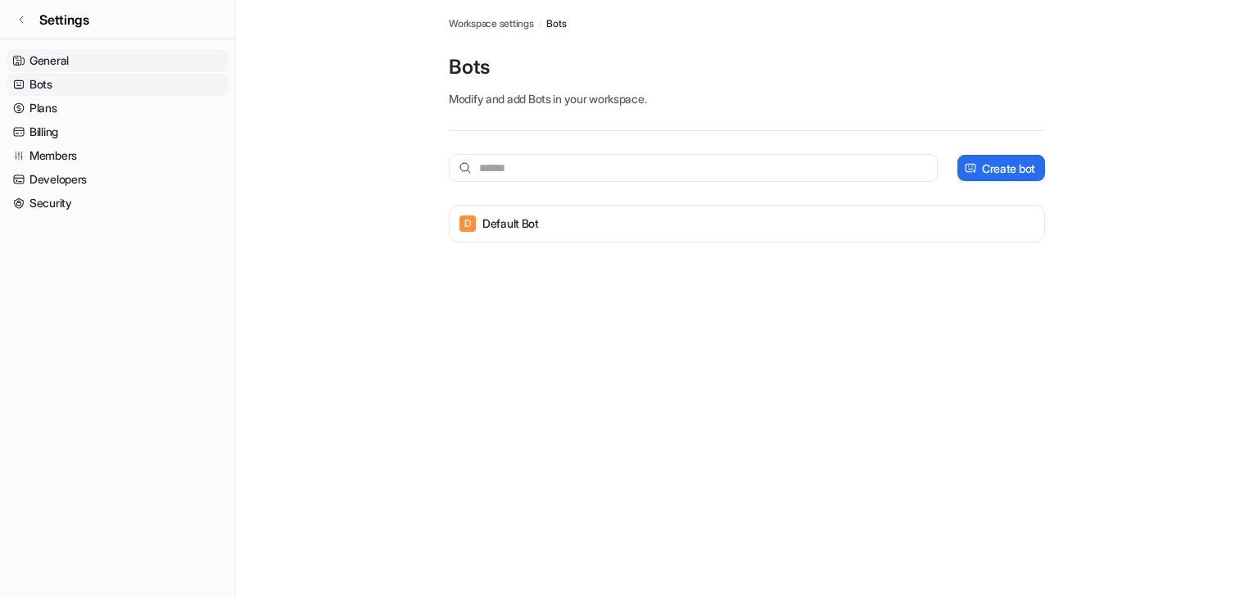
click at [81, 60] on link "General" at bounding box center [118, 60] width 222 height 23
